Goal: Information Seeking & Learning: Learn about a topic

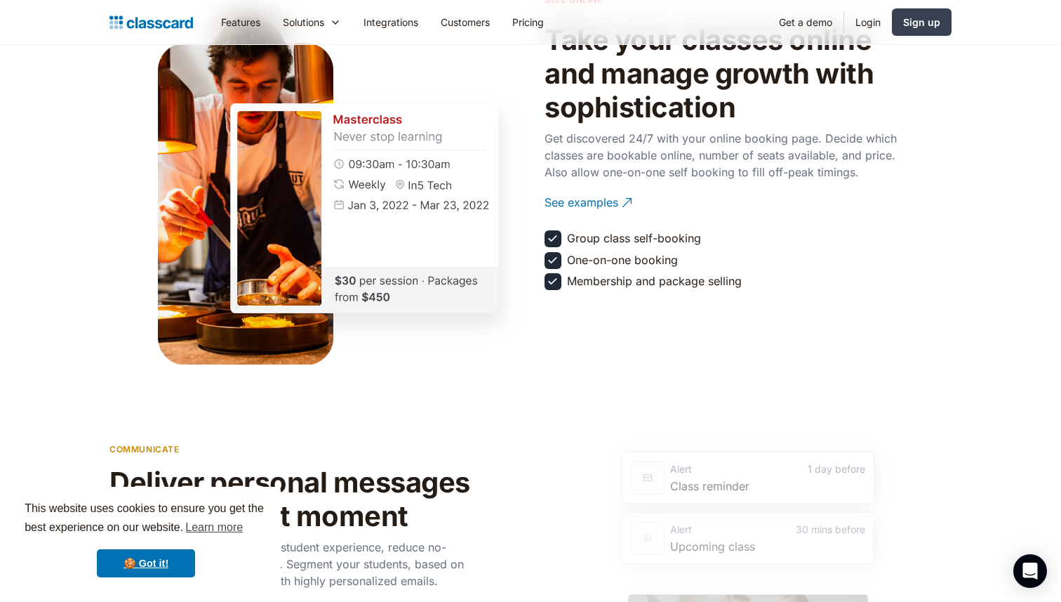
scroll to position [1704, 0]
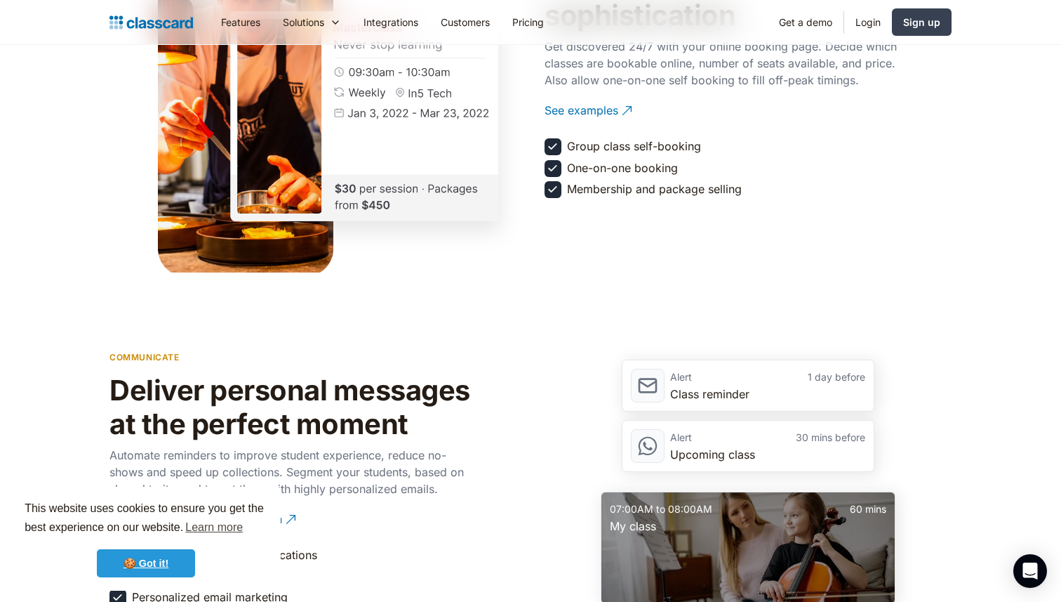
click at [154, 567] on link "🍪 Got it!" at bounding box center [146, 563] width 98 height 28
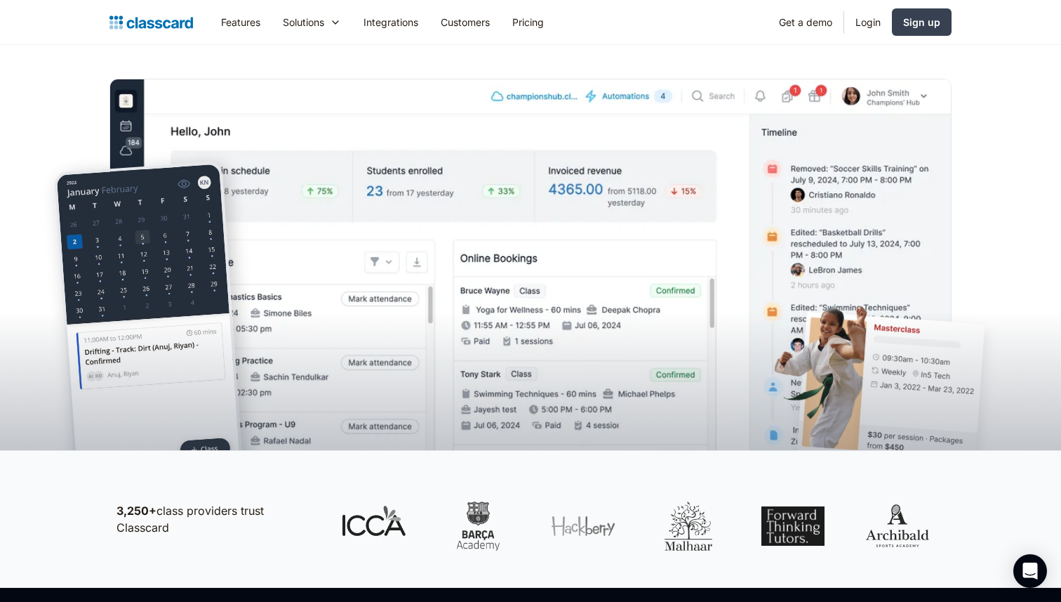
scroll to position [0, 0]
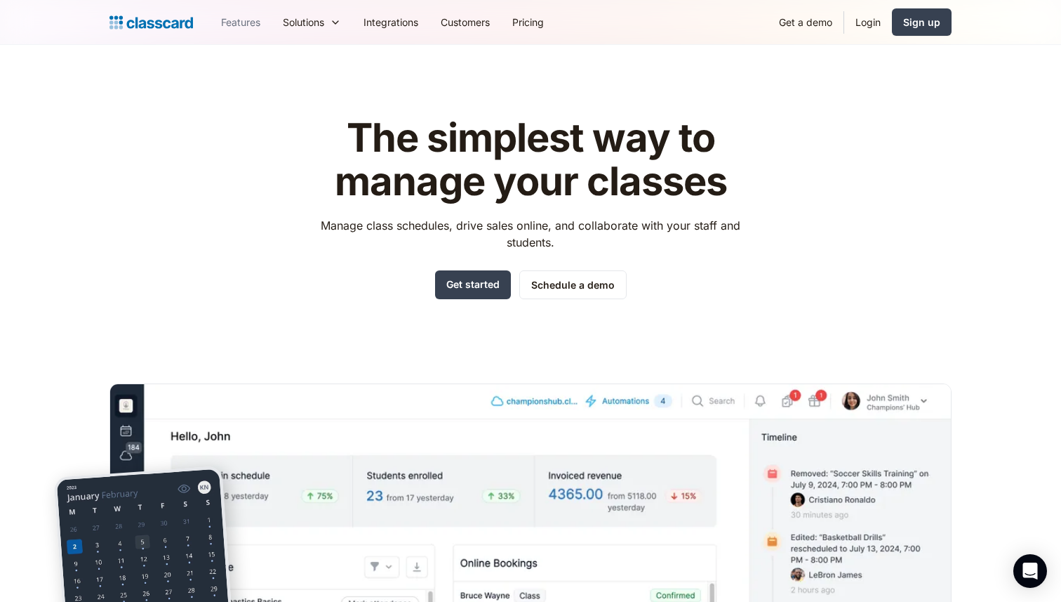
click at [253, 23] on link "Features" at bounding box center [241, 22] width 62 height 32
